Goal: Task Accomplishment & Management: Manage account settings

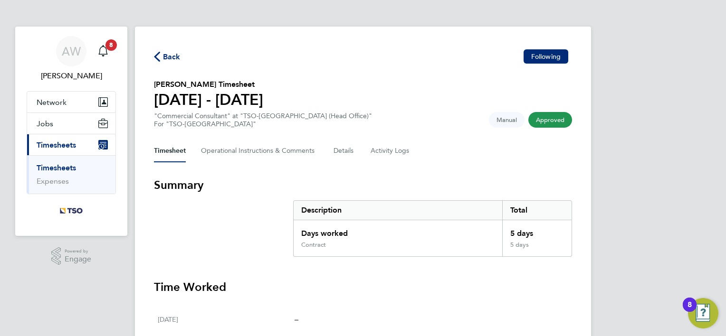
click at [64, 168] on link "Timesheets" at bounding box center [56, 167] width 39 height 9
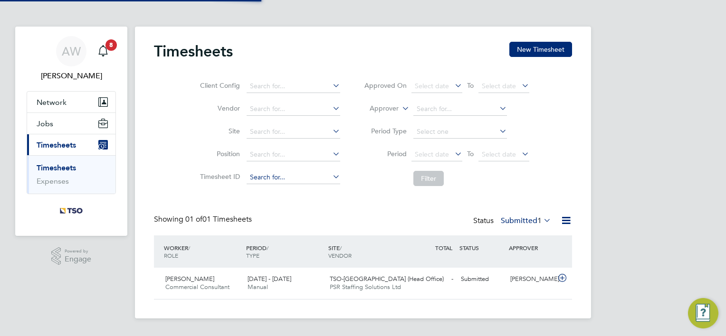
scroll to position [24, 83]
click at [505, 279] on div "Submitted" at bounding box center [481, 280] width 49 height 16
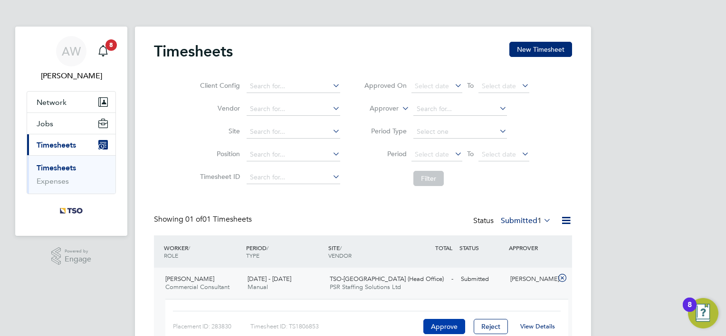
click at [441, 327] on button "Approve" at bounding box center [444, 326] width 42 height 15
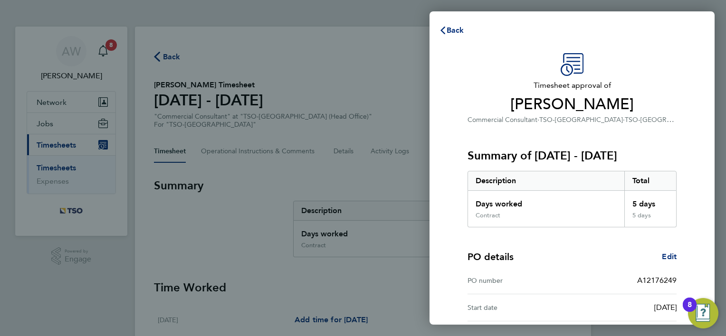
click at [705, 188] on div "Timesheet approval of [PERSON_NAME] Commercial Consultant · TSO-[GEOGRAPHIC_DAT…" at bounding box center [571, 223] width 285 height 363
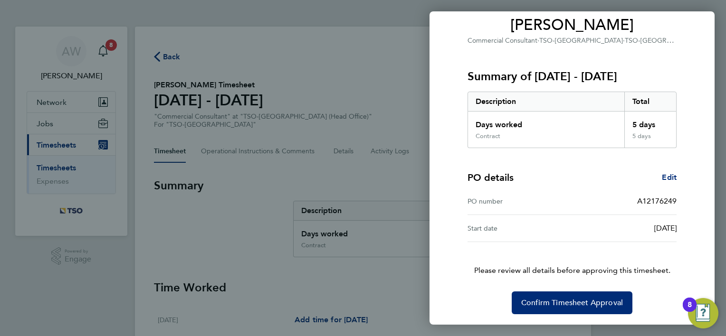
scroll to position [80, 0]
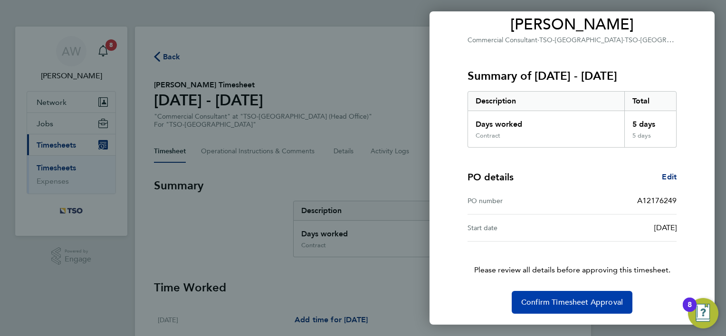
click at [570, 299] on span "Confirm Timesheet Approval" at bounding box center [572, 302] width 102 height 9
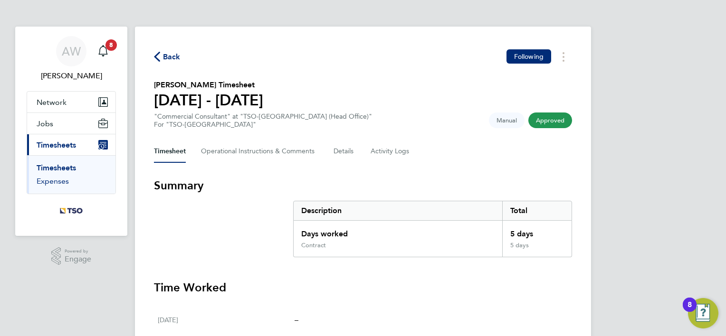
click at [56, 180] on link "Expenses" at bounding box center [53, 181] width 32 height 9
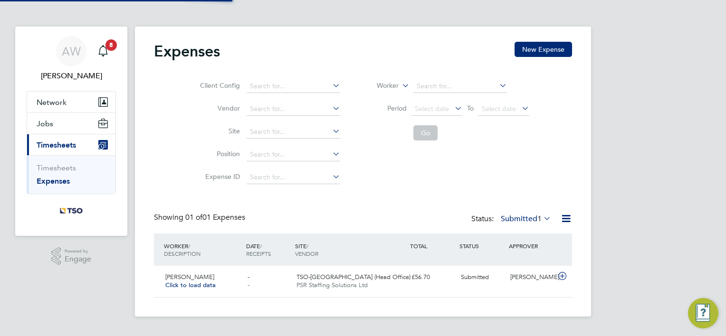
scroll to position [24, 115]
click at [514, 280] on div "[PERSON_NAME]" at bounding box center [530, 278] width 49 height 16
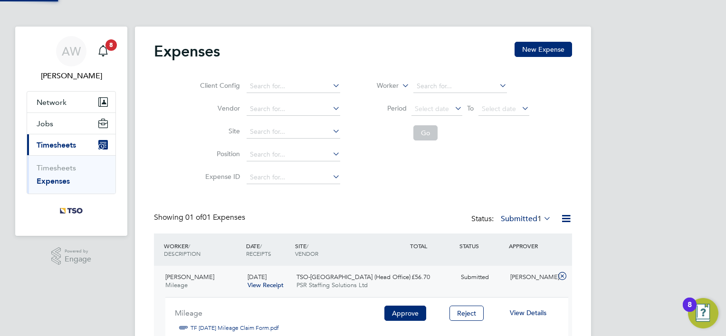
scroll to position [16, 171]
click at [398, 310] on button "Approve" at bounding box center [405, 313] width 42 height 15
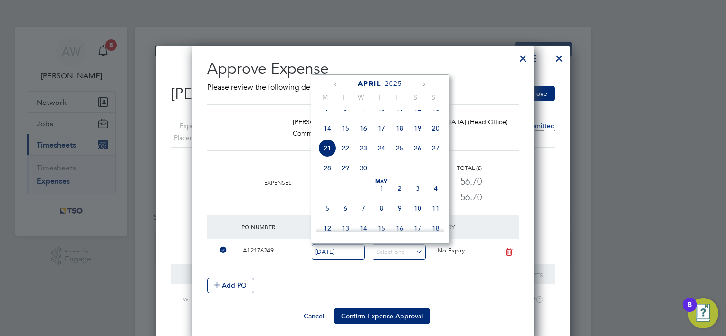
click at [485, 289] on div "Add PO" at bounding box center [363, 285] width 312 height 15
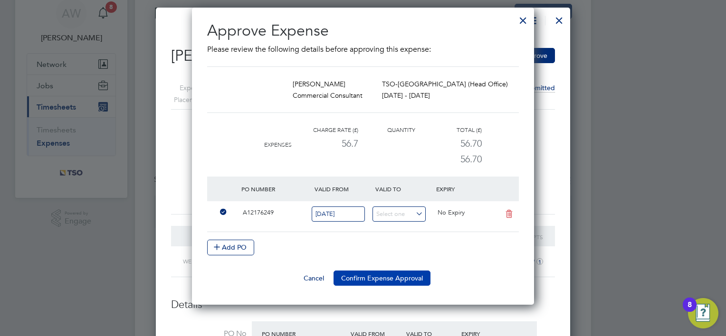
click at [407, 279] on button "Confirm Expense Approval" at bounding box center [381, 278] width 97 height 15
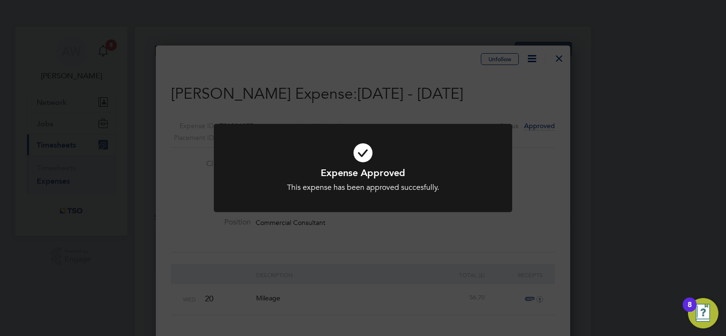
click at [412, 251] on div "Expense Approved This expense has been approved succesfully. Cancel Okay" at bounding box center [363, 168] width 726 height 336
